Goal: Use online tool/utility

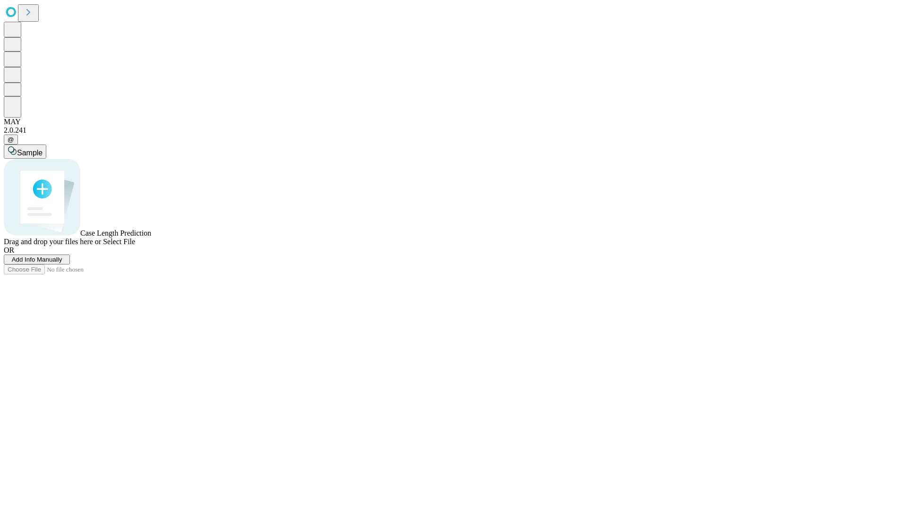
click at [62, 263] on span "Add Info Manually" at bounding box center [37, 259] width 51 height 7
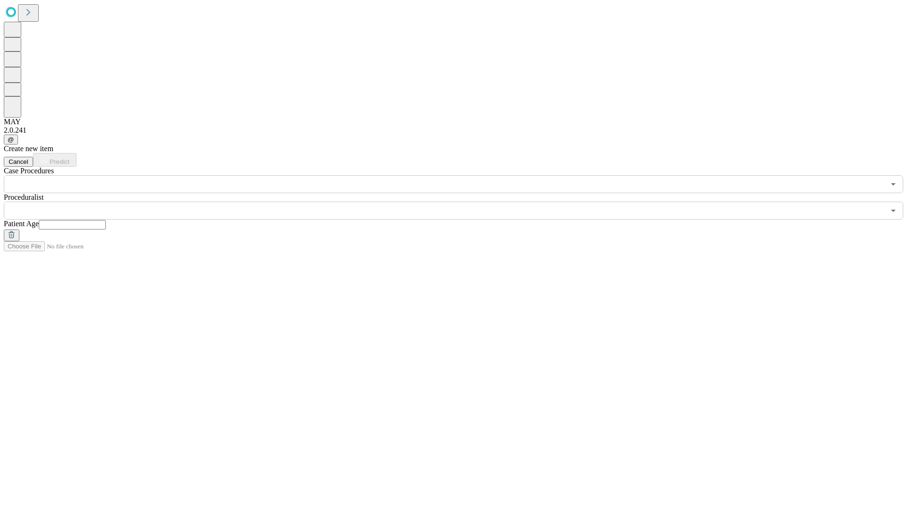
click at [106, 220] on input "text" at bounding box center [72, 224] width 67 height 9
type input "**"
click at [460, 202] on input "text" at bounding box center [444, 211] width 881 height 18
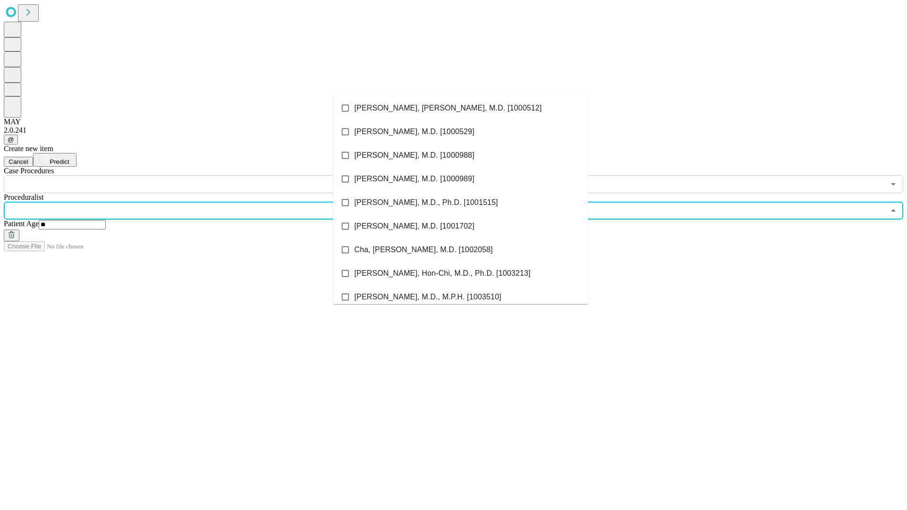
click at [461, 108] on li "[PERSON_NAME], [PERSON_NAME], M.D. [1000512]" at bounding box center [460, 108] width 255 height 24
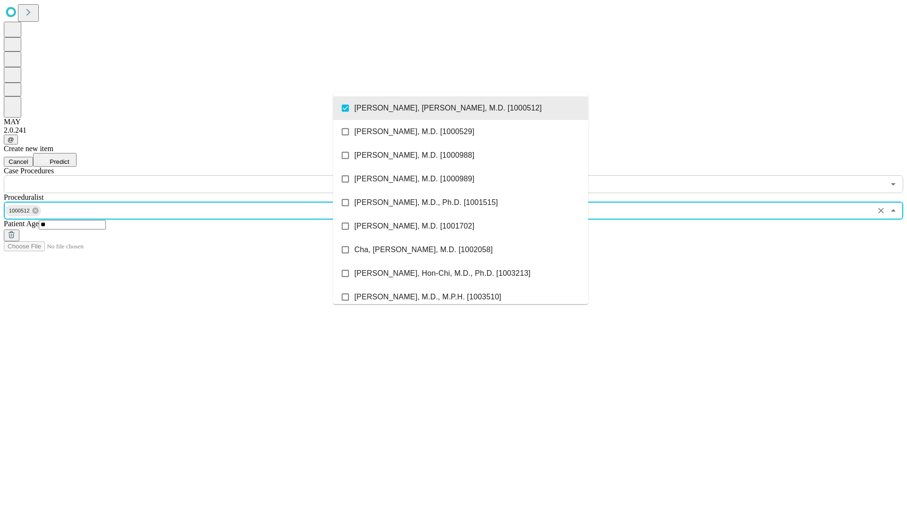
click at [199, 175] on input "text" at bounding box center [444, 184] width 881 height 18
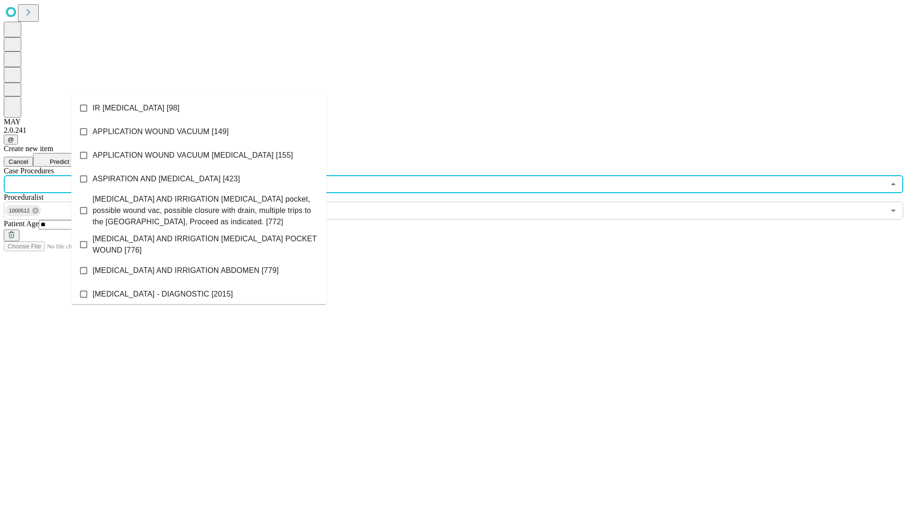
click at [199, 108] on li "IR [MEDICAL_DATA] [98]" at bounding box center [198, 108] width 255 height 24
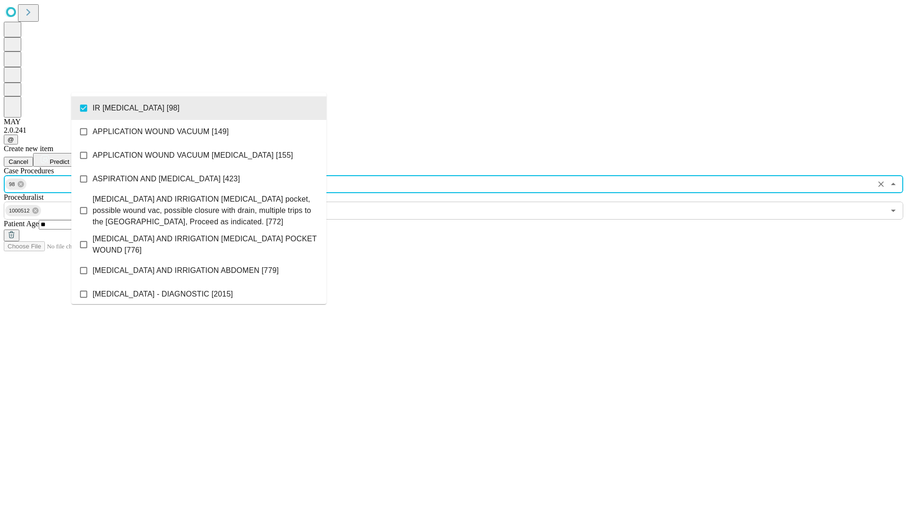
click at [69, 158] on span "Predict" at bounding box center [59, 161] width 19 height 7
